Goal: Check status

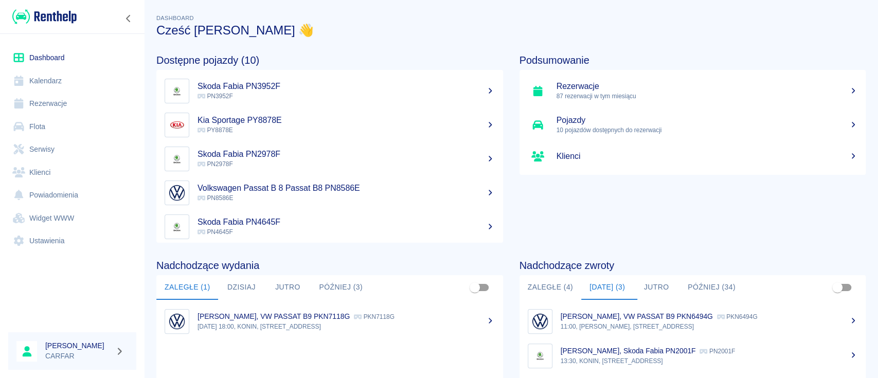
scroll to position [137, 0]
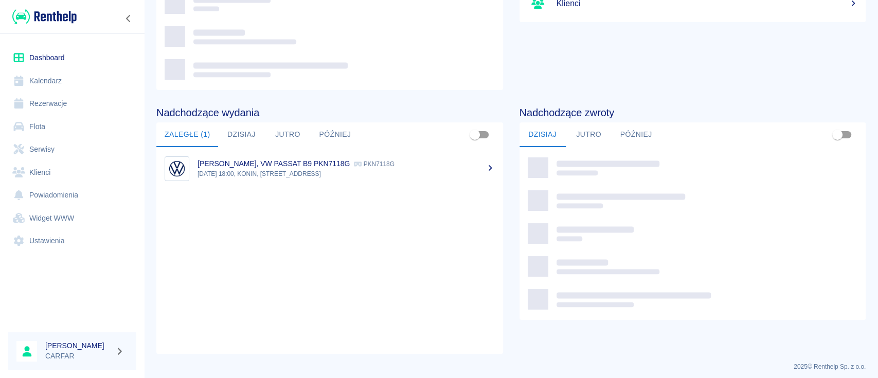
scroll to position [158, 0]
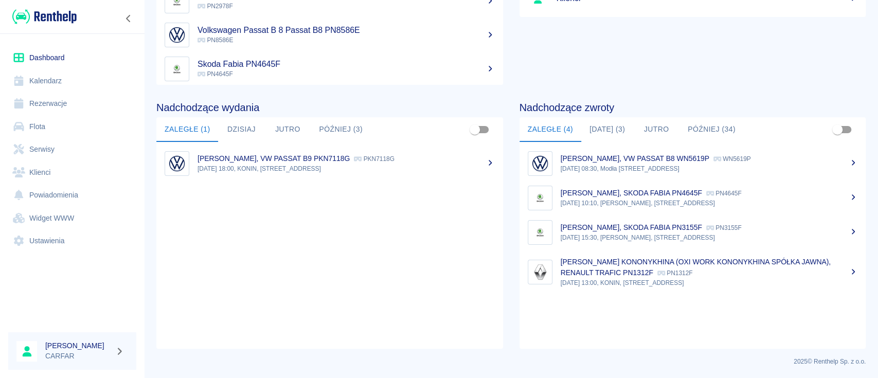
click at [616, 123] on button "[DATE] (3)" at bounding box center [607, 129] width 52 height 25
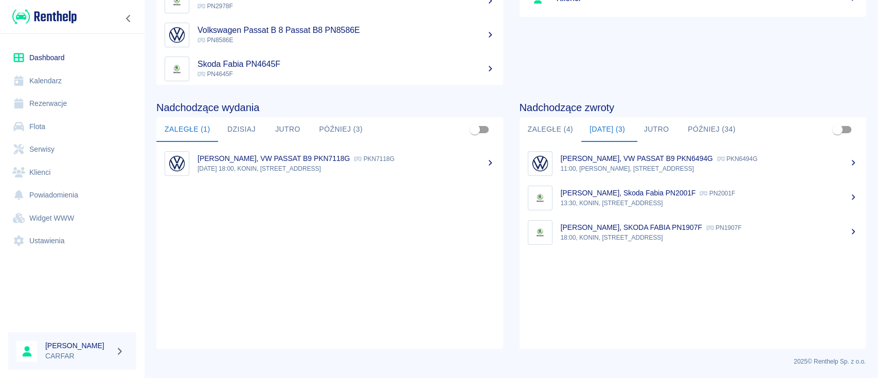
click at [698, 167] on p "11:00, [PERSON_NAME], [STREET_ADDRESS]" at bounding box center [709, 168] width 297 height 9
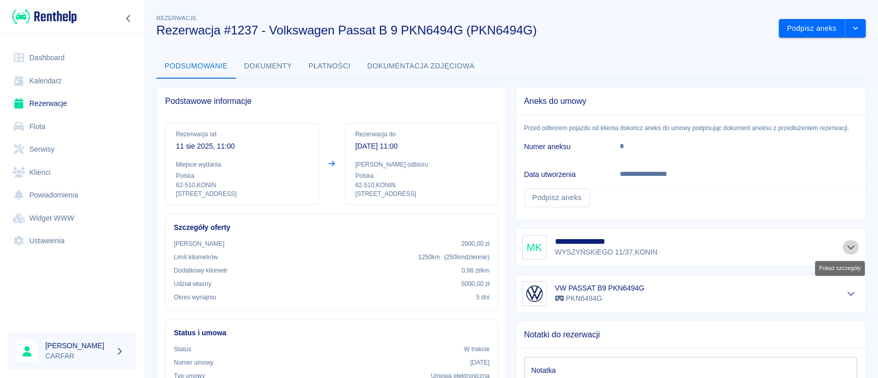
click at [847, 247] on icon "Pokaż szczegóły" at bounding box center [850, 247] width 7 height 4
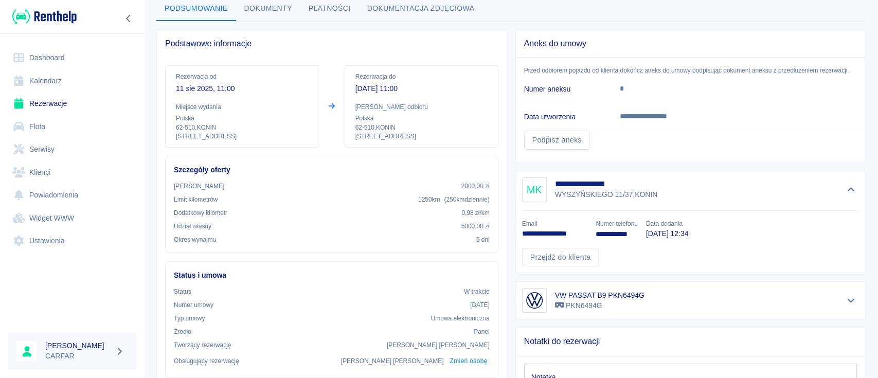
scroll to position [137, 0]
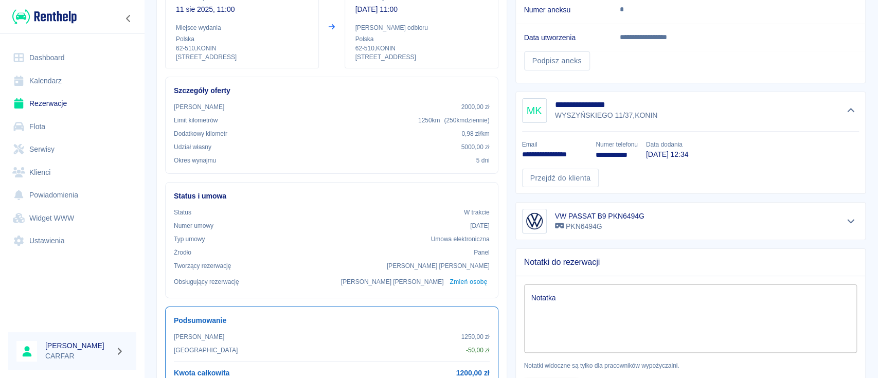
click at [57, 14] on img at bounding box center [44, 16] width 64 height 17
